Goal: Find specific page/section: Find specific page/section

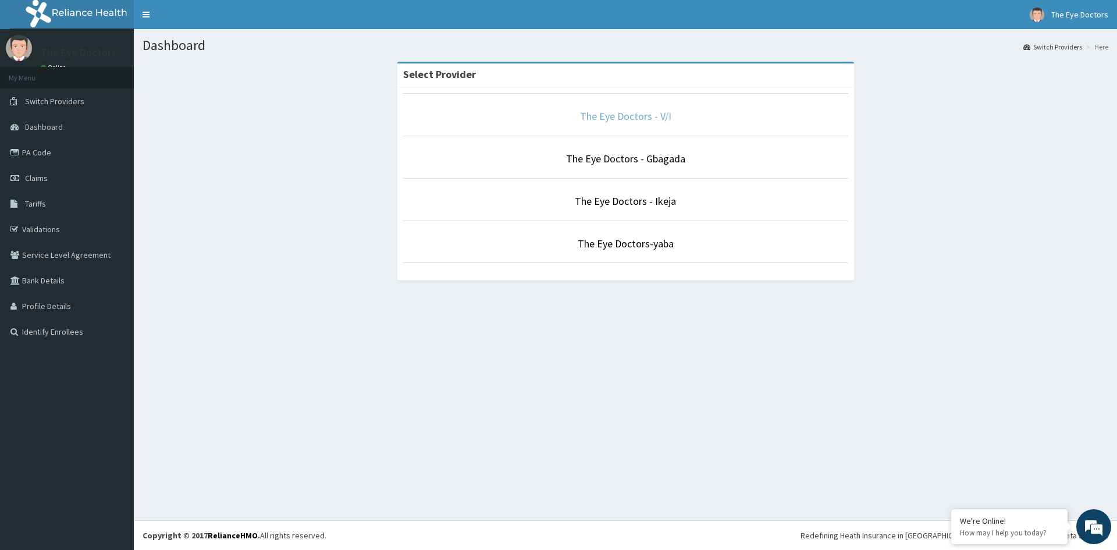
click at [598, 115] on link "The Eye Doctors - V/I" at bounding box center [625, 115] width 91 height 13
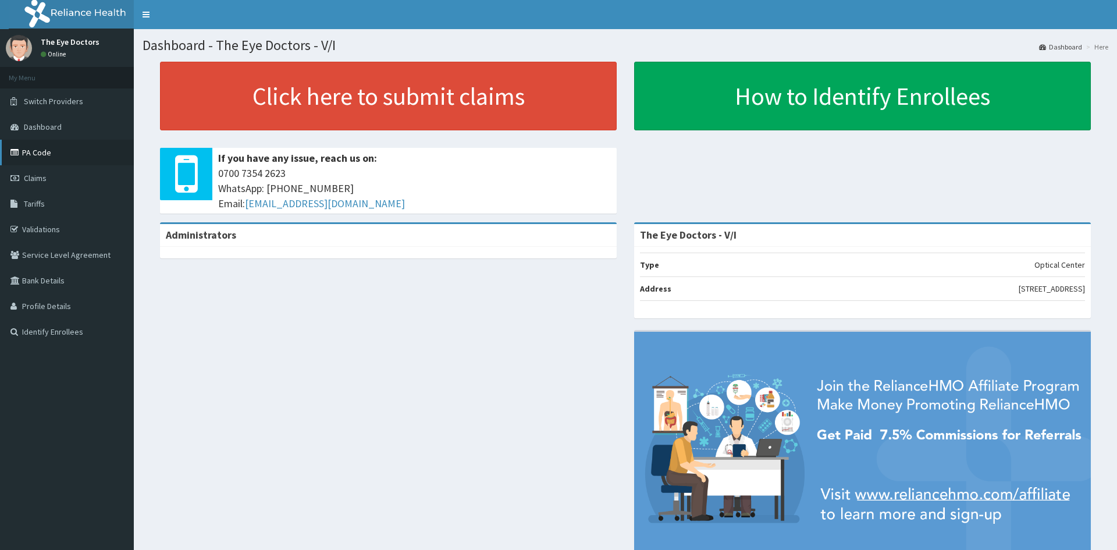
click at [35, 156] on link "PA Code" at bounding box center [67, 153] width 134 height 26
